Goal: Task Accomplishment & Management: Manage account settings

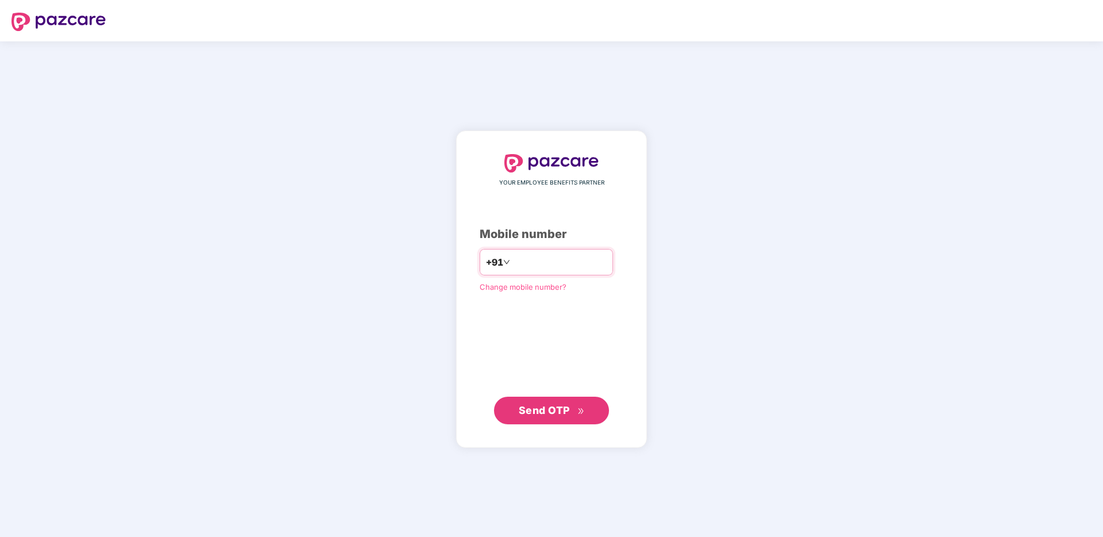
type input "**********"
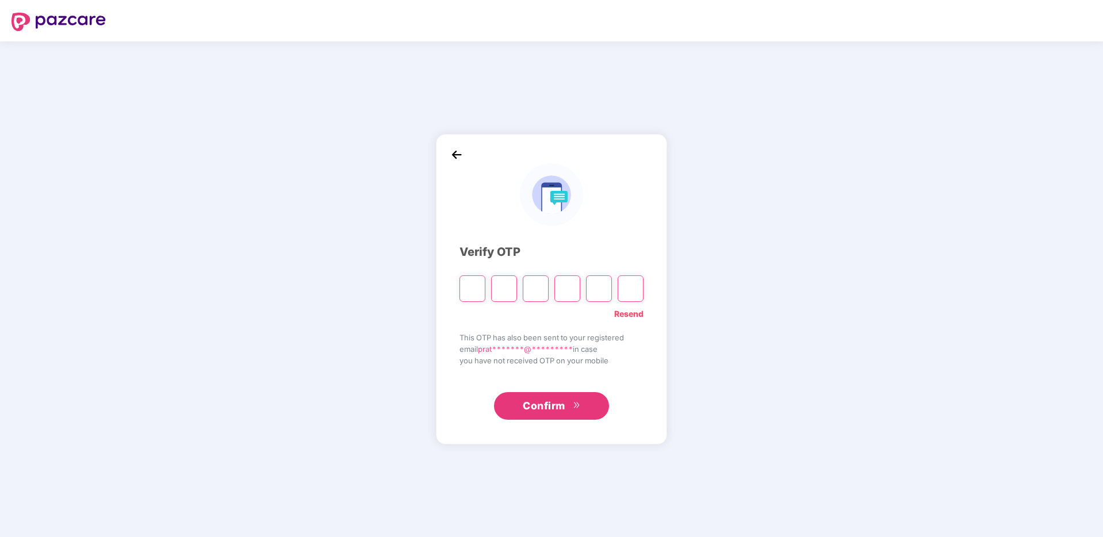
click at [478, 286] on input "Please enter verification code. Digit 1" at bounding box center [472, 288] width 26 height 26
type input "*"
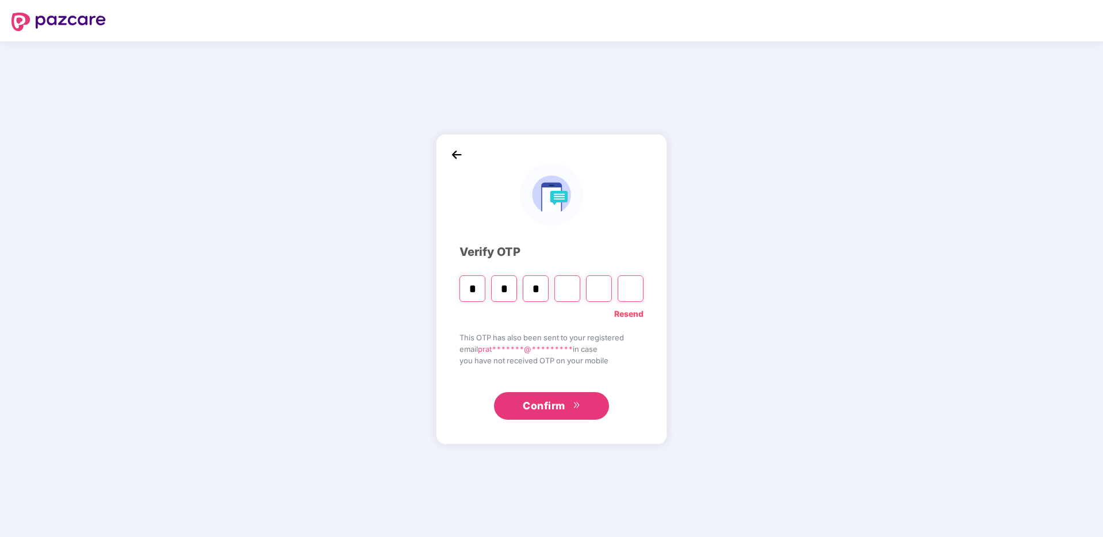
type input "*"
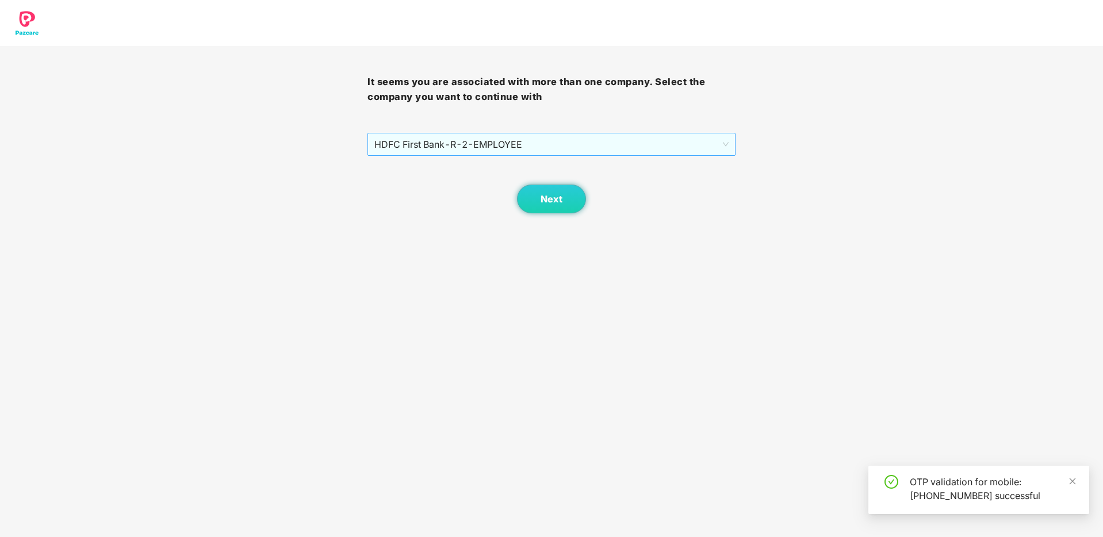
click at [622, 145] on span "HDFC First Bank - R-2 - EMPLOYEE" at bounding box center [551, 144] width 354 height 22
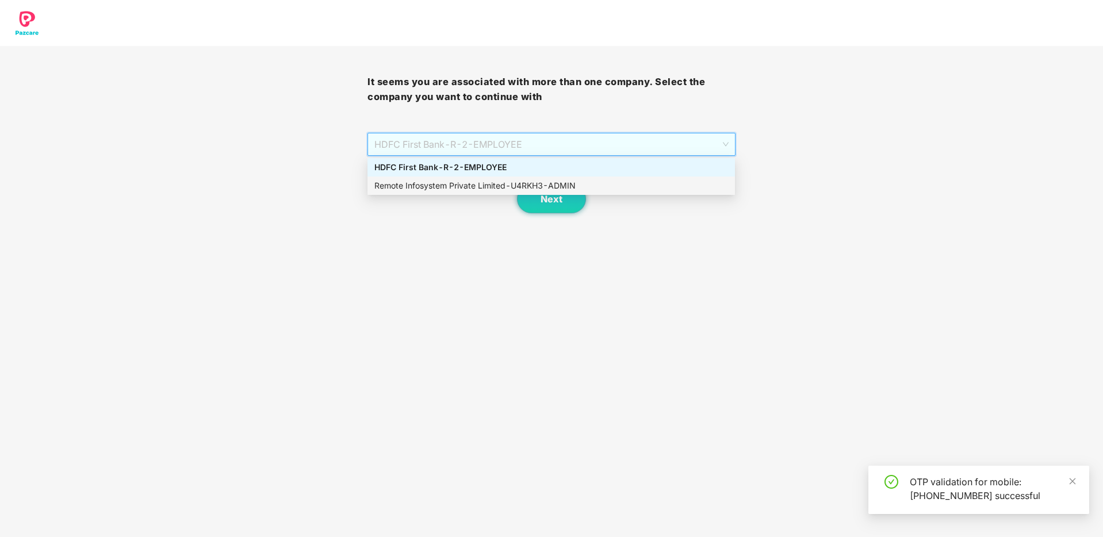
click at [566, 186] on div "Remote Infosystem Private Limited - U4RKH3 - ADMIN" at bounding box center [551, 185] width 354 height 13
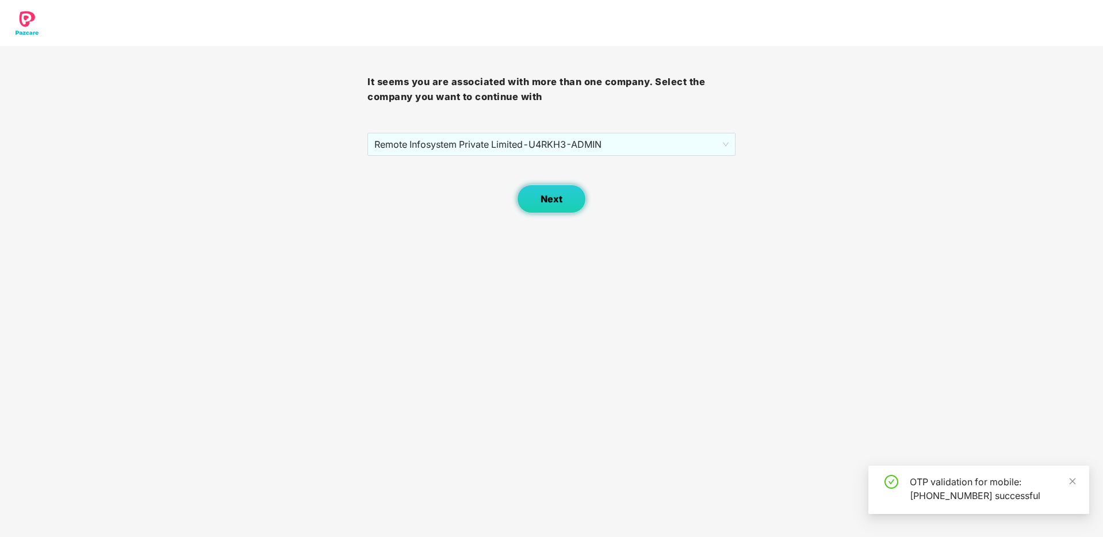
click at [539, 198] on button "Next" at bounding box center [551, 199] width 69 height 29
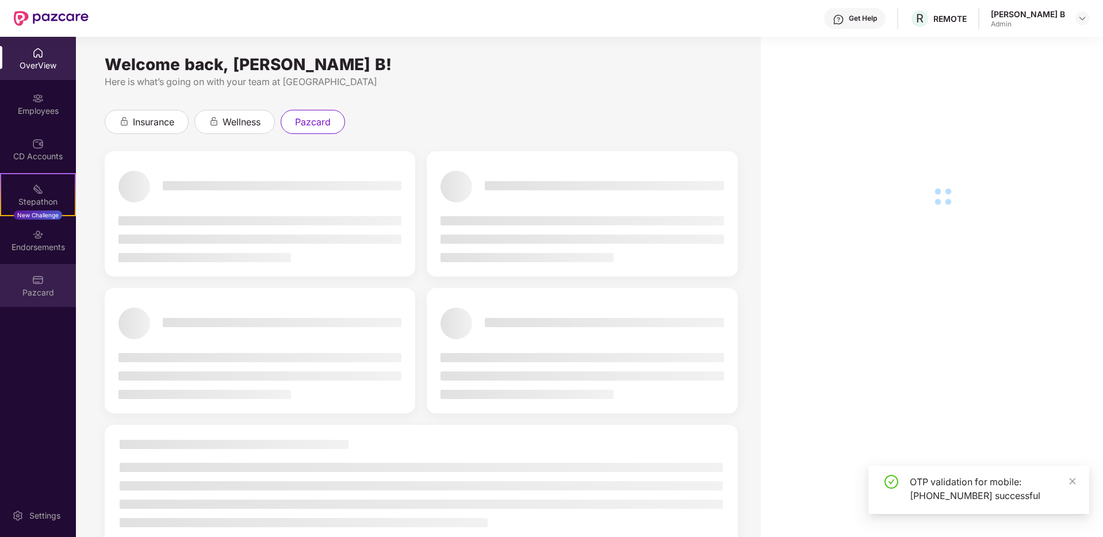
click at [22, 284] on div "Pazcard" at bounding box center [38, 285] width 76 height 43
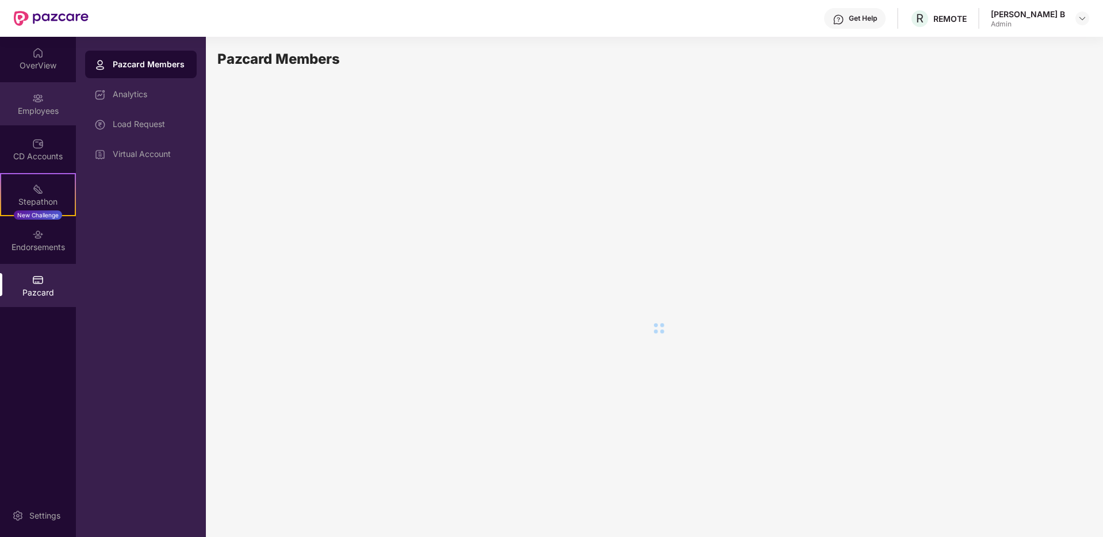
click at [60, 116] on div "Employees" at bounding box center [38, 111] width 76 height 12
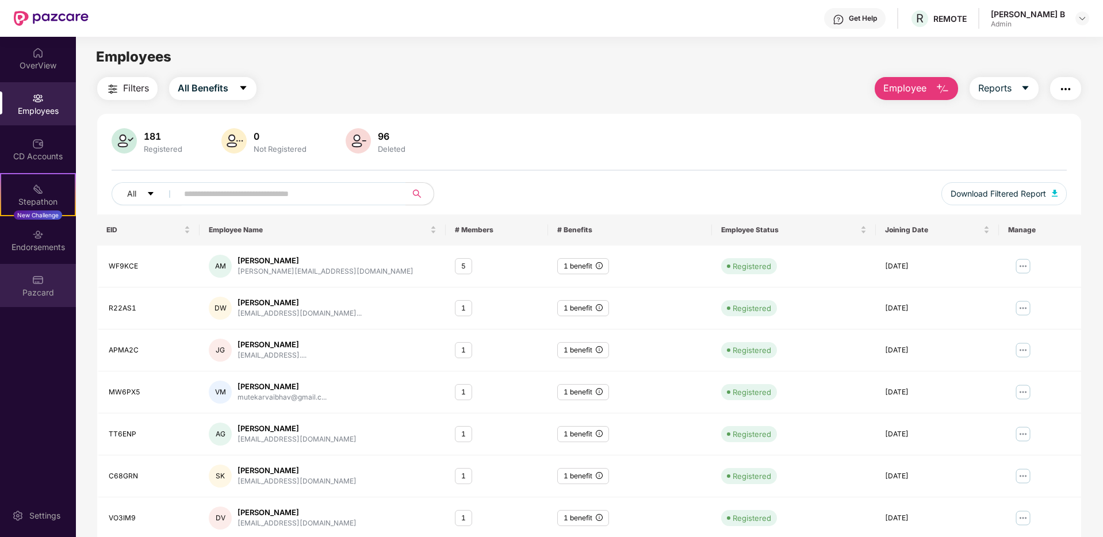
click at [30, 281] on div "Pazcard" at bounding box center [38, 285] width 76 height 43
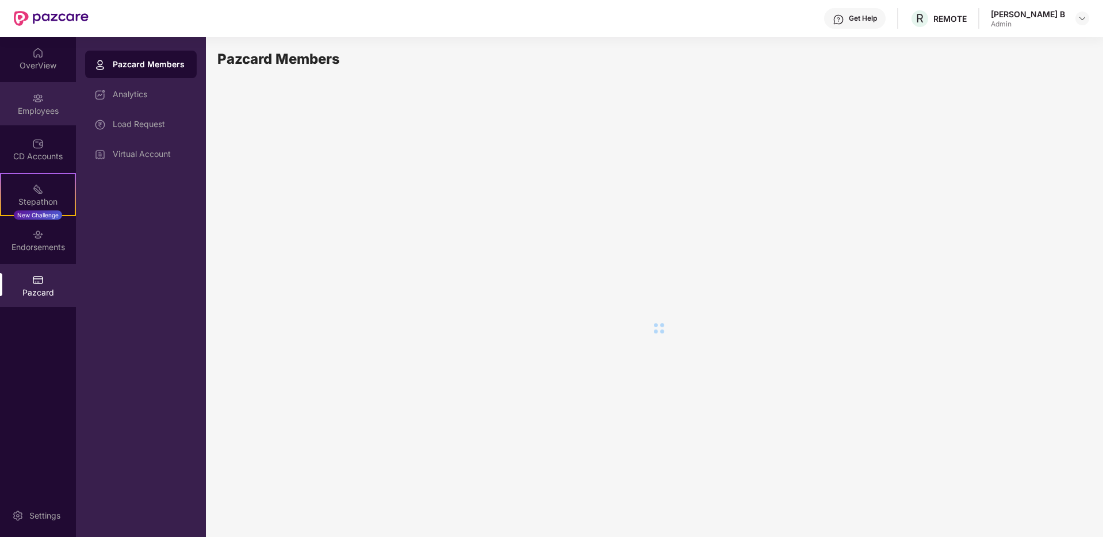
click at [55, 99] on div "Employees" at bounding box center [38, 103] width 76 height 43
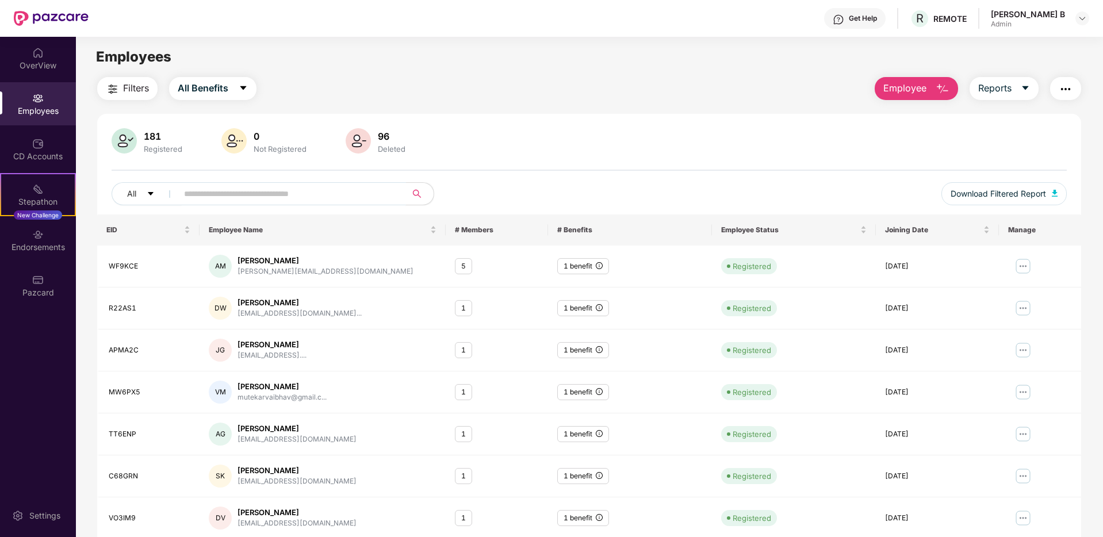
click at [277, 190] on input "text" at bounding box center [287, 193] width 206 height 17
click at [721, 152] on div "181 Registered 0 Not Registered 96 Deleted" at bounding box center [589, 142] width 955 height 28
click at [1075, 451] on icon "close" at bounding box center [1073, 451] width 8 height 8
click at [1073, 493] on icon "close" at bounding box center [1073, 495] width 8 height 8
click at [690, 82] on div "Filters All Benefits Employee Reports" at bounding box center [589, 88] width 984 height 23
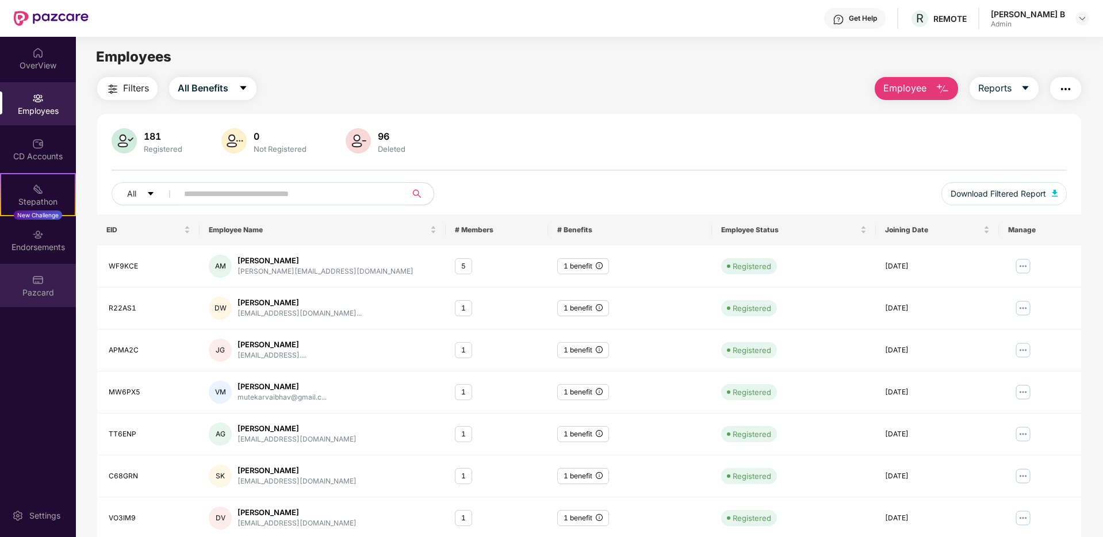
click at [52, 288] on div "Pazcard" at bounding box center [38, 293] width 76 height 12
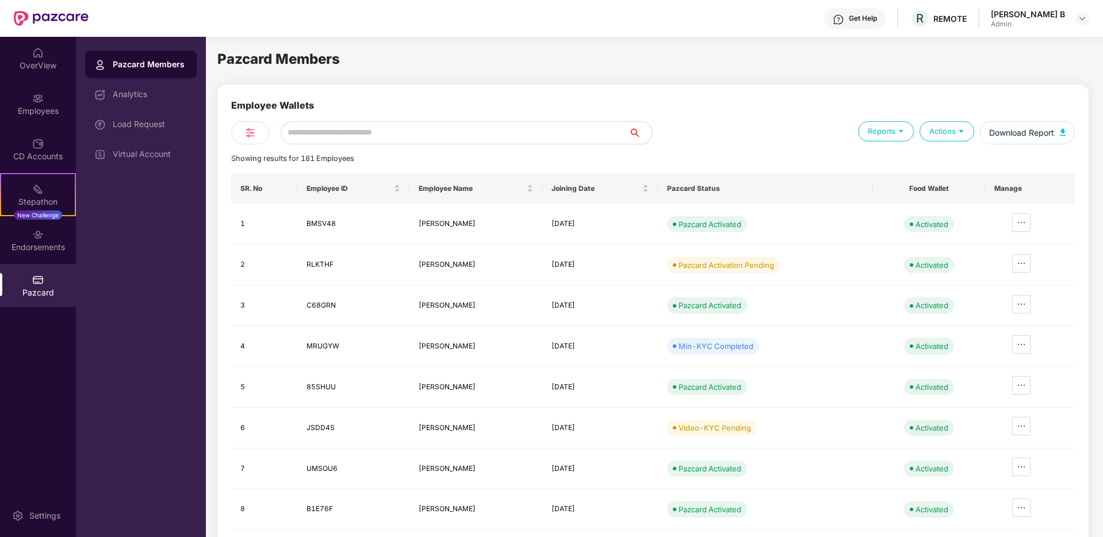
click at [137, 61] on div "Pazcard Members" at bounding box center [150, 65] width 75 height 12
click at [604, 82] on div "Pazcard Members Employee Wallets Reports Actions Download Report Showing result…" at bounding box center [652, 285] width 871 height 474
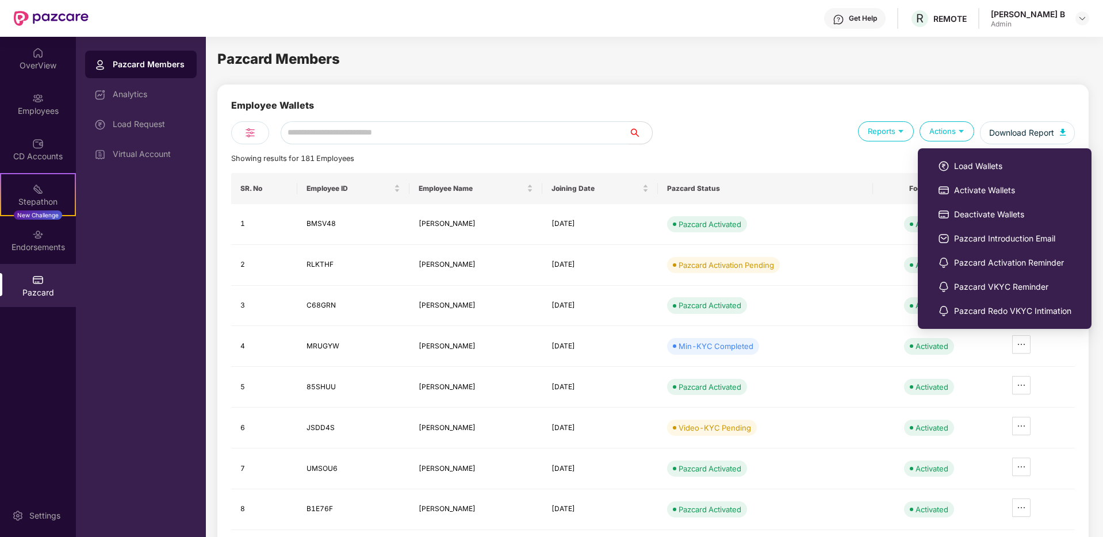
click at [954, 125] on div "Actions" at bounding box center [947, 131] width 55 height 20
click at [958, 159] on li "Load Wallets" at bounding box center [1005, 166] width 162 height 24
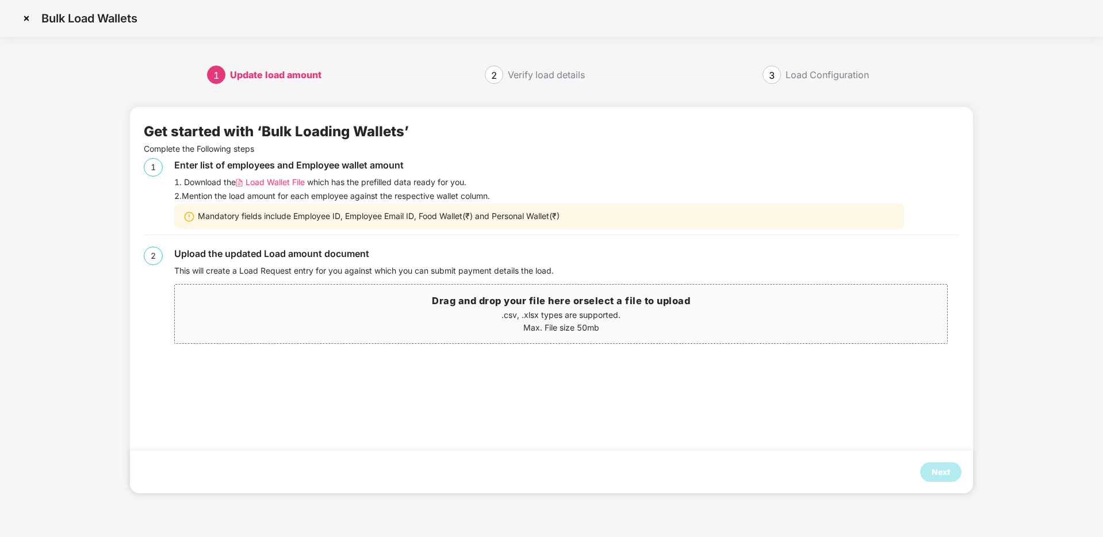
click at [256, 183] on span "Load Wallet File" at bounding box center [275, 182] width 59 height 13
click at [523, 353] on div "Get started with ‘Bulk Loading Wallets’ Complete the Following steps 1 Enter li…" at bounding box center [551, 238] width 815 height 235
click at [520, 323] on p "Max. File size 50mb" at bounding box center [561, 327] width 772 height 13
click at [946, 467] on div "Next" at bounding box center [941, 472] width 18 height 13
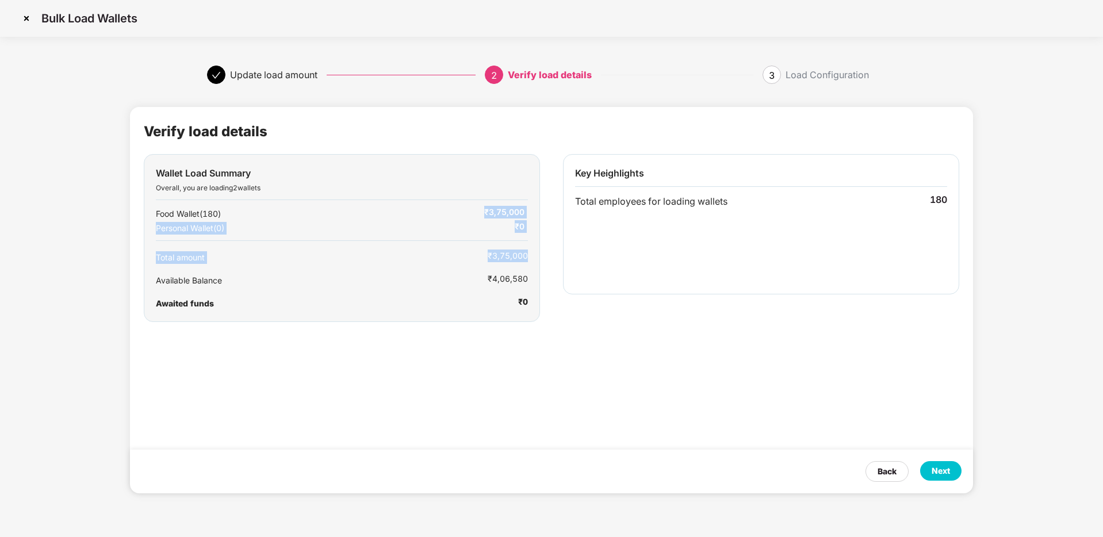
drag, startPoint x: 485, startPoint y: 210, endPoint x: 526, endPoint y: 257, distance: 62.8
click at [526, 257] on div "Wallet Load Summary Overall, you are loading 2 wallets Food Wallet ( 180 ) ₹3,7…" at bounding box center [342, 238] width 396 height 168
click at [525, 264] on div "Available Balance ₹4,06,580" at bounding box center [342, 275] width 372 height 23
drag, startPoint x: 483, startPoint y: 279, endPoint x: 534, endPoint y: 282, distance: 51.8
click at [534, 282] on div "Wallet Load Summary Overall, you are loading 2 wallets Food Wallet ( 180 ) ₹3,7…" at bounding box center [342, 238] width 396 height 168
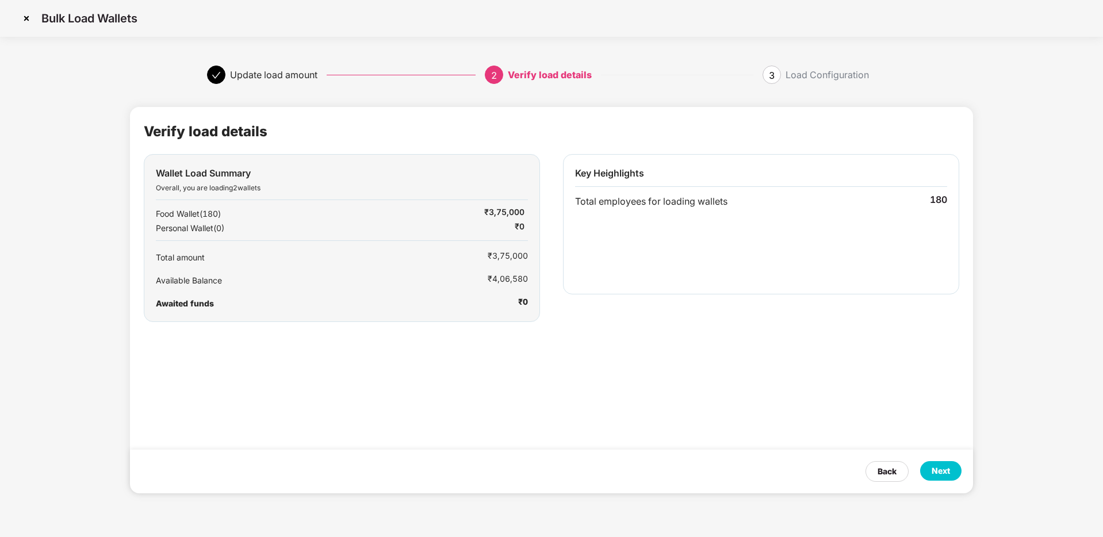
click at [594, 327] on div "Verify load details Wallet Load Summary Overall, you are loading 2 wallets Food…" at bounding box center [551, 300] width 843 height 386
click at [941, 465] on div "Next" at bounding box center [941, 471] width 18 height 13
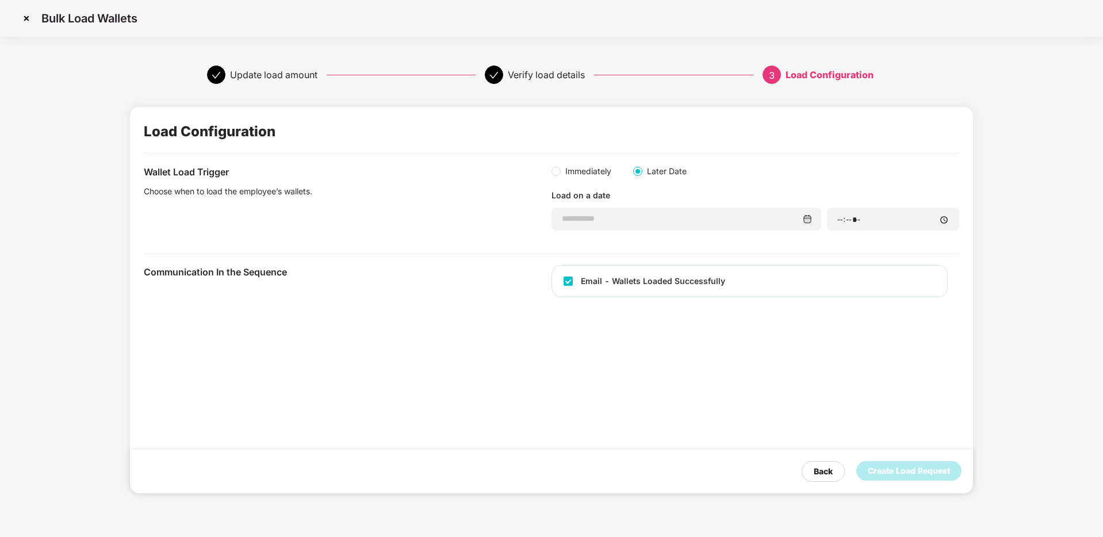
click at [618, 206] on div "Immediately Later Date Load on a date" at bounding box center [756, 198] width 408 height 66
click at [619, 212] on div at bounding box center [687, 219] width 270 height 23
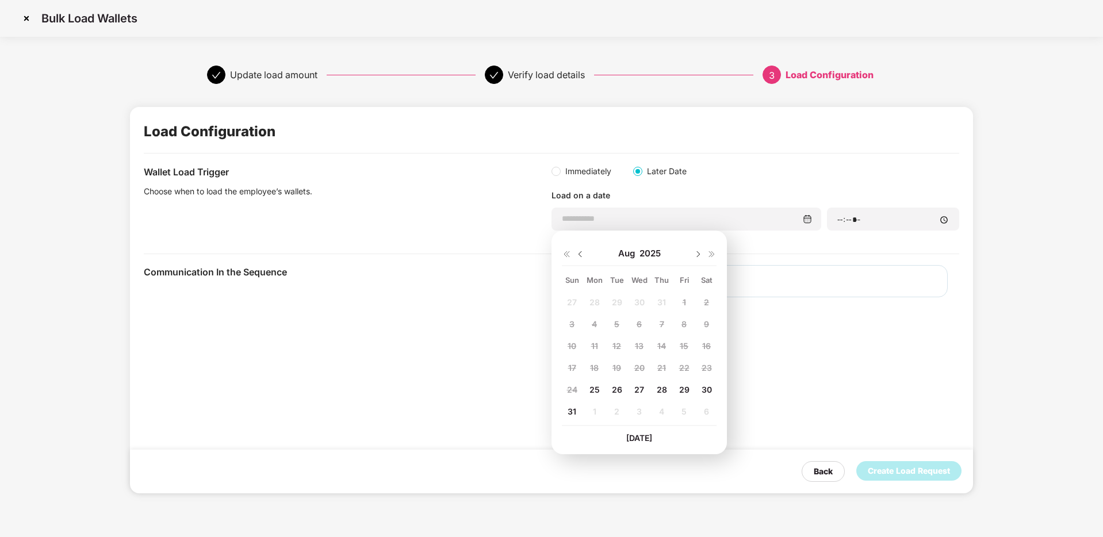
click at [589, 388] on span "25" at bounding box center [594, 390] width 10 height 10
type input "**********"
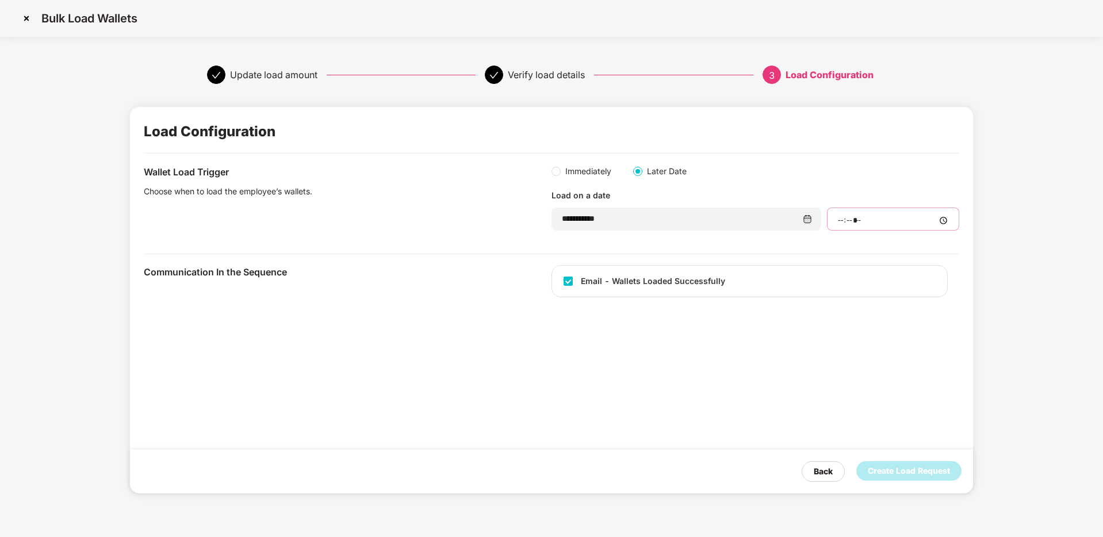
click at [838, 222] on input "time" at bounding box center [893, 221] width 113 height 12
click at [937, 220] on input "time" at bounding box center [893, 221] width 113 height 12
click at [944, 220] on input "time" at bounding box center [893, 221] width 113 height 12
type input "*****"
click at [981, 292] on div "**********" at bounding box center [551, 300] width 919 height 432
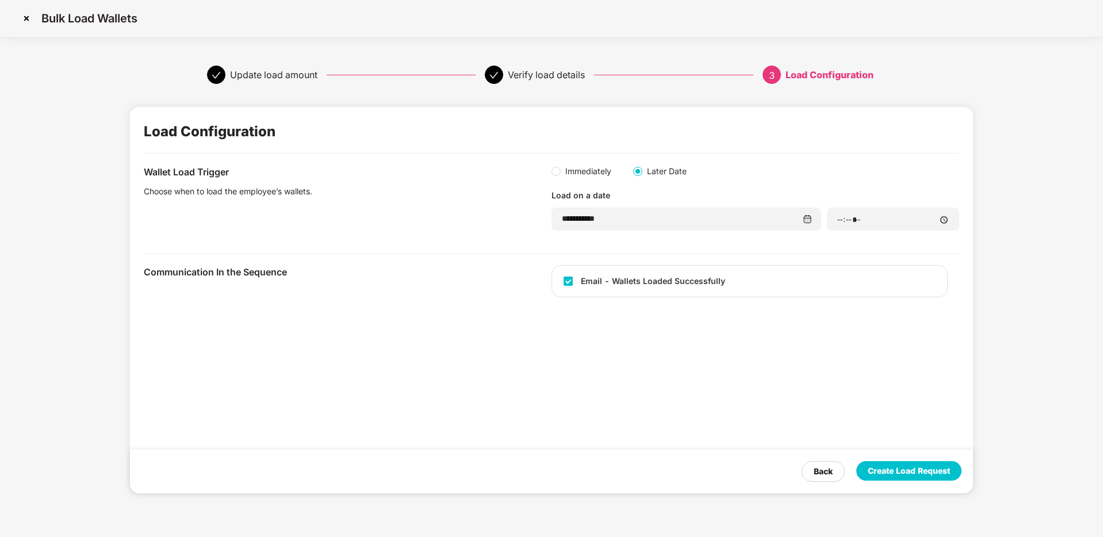
click at [887, 476] on div "Create Load Request" at bounding box center [909, 471] width 82 height 13
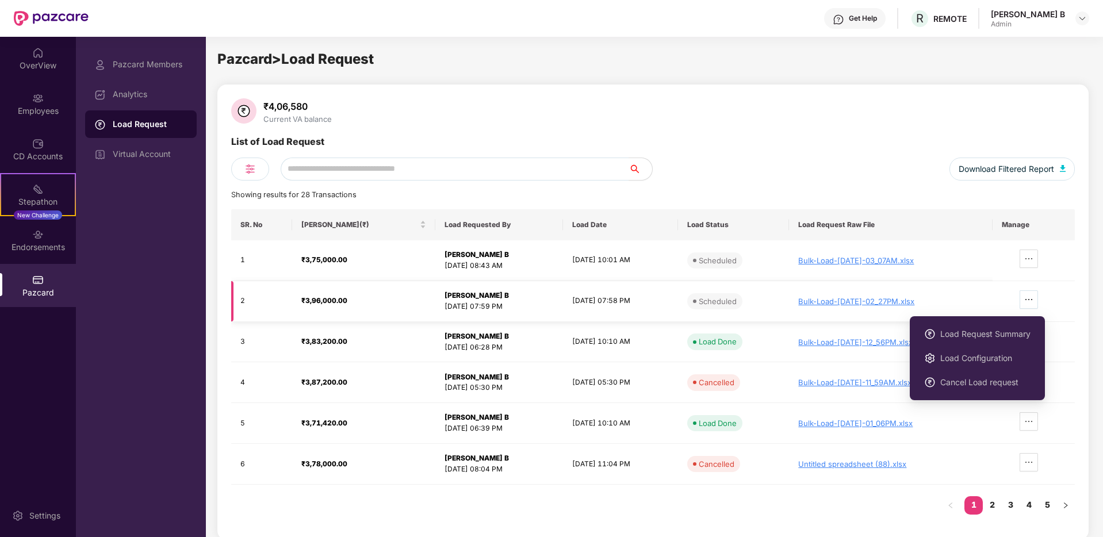
click at [1037, 300] on span "ellipsis" at bounding box center [1028, 299] width 17 height 9
click at [998, 381] on span "Cancel Load request" at bounding box center [985, 382] width 90 height 13
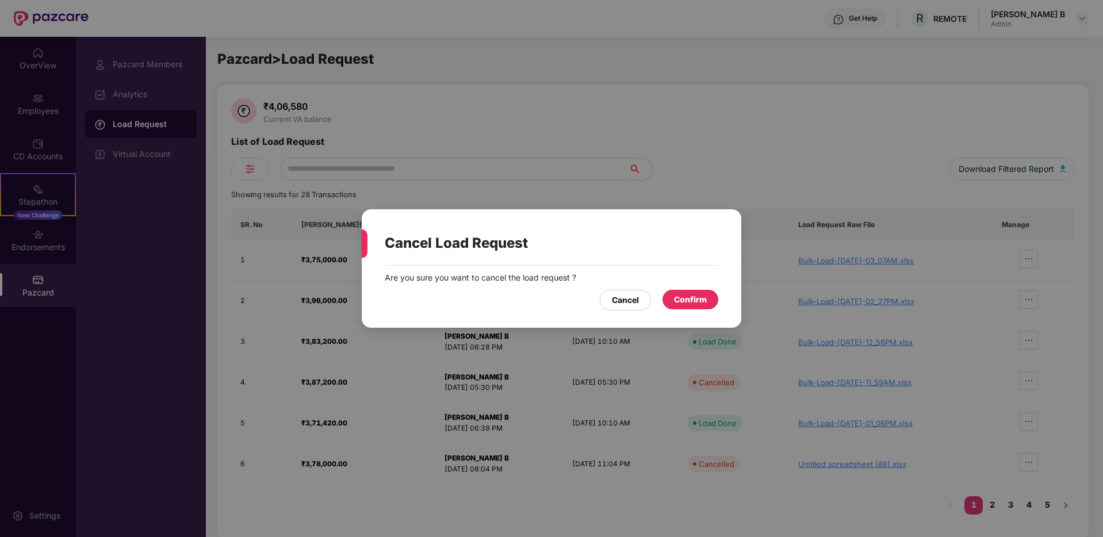
click at [676, 306] on div "Confirm" at bounding box center [691, 300] width 56 height 20
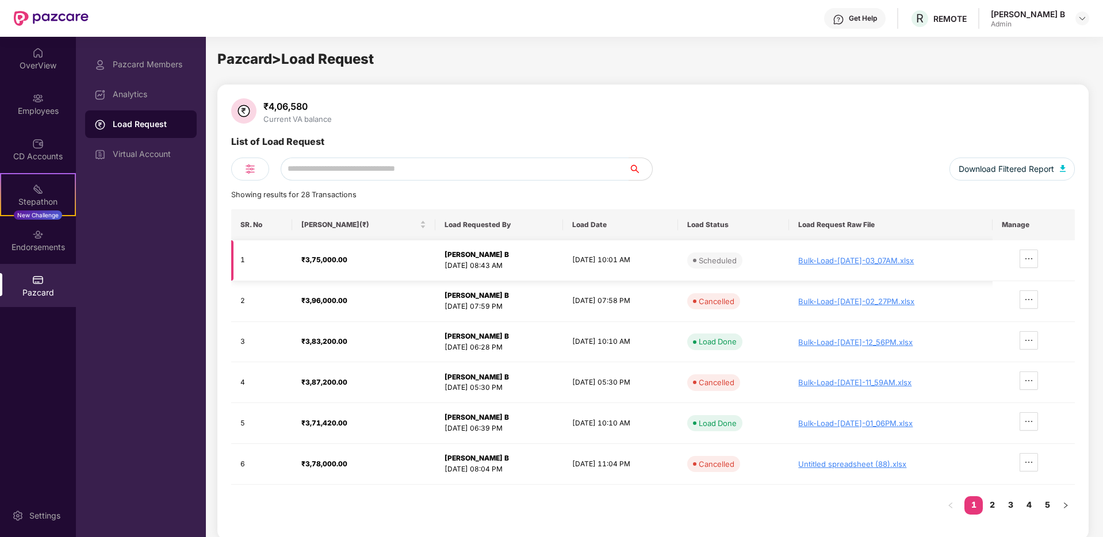
click at [667, 267] on td "[DATE] 10:01 AM" at bounding box center [621, 260] width 116 height 41
click at [42, 97] on img at bounding box center [38, 99] width 12 height 12
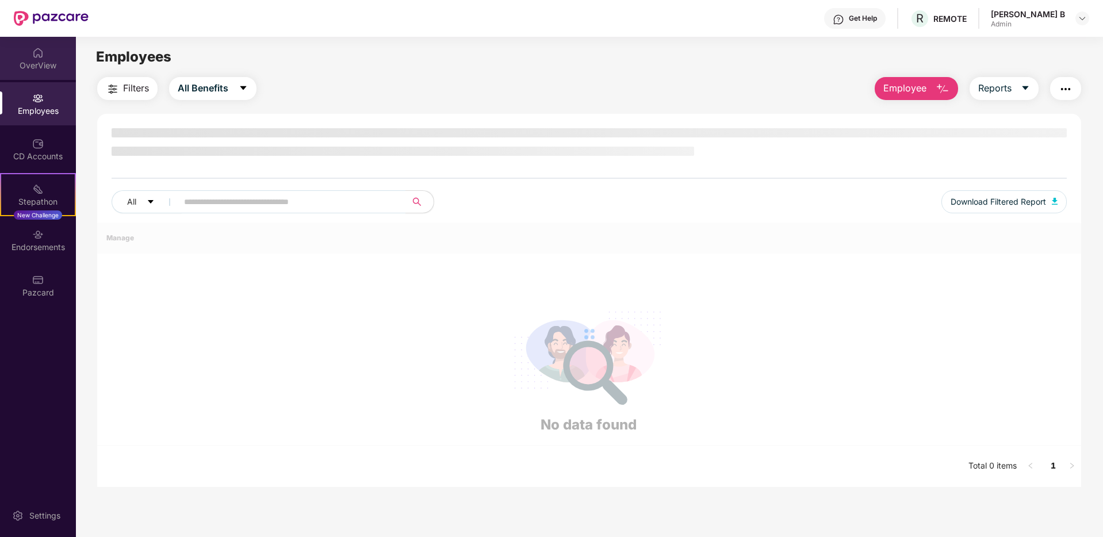
click at [41, 66] on div "OverView" at bounding box center [38, 66] width 76 height 12
